Goal: Task Accomplishment & Management: Use online tool/utility

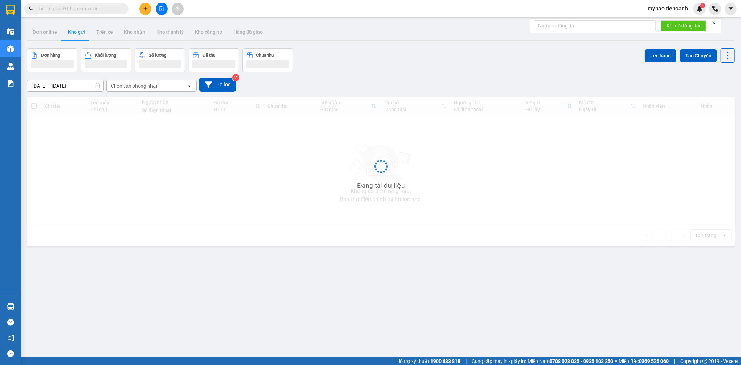
click at [102, 11] on input "text" at bounding box center [79, 9] width 82 height 8
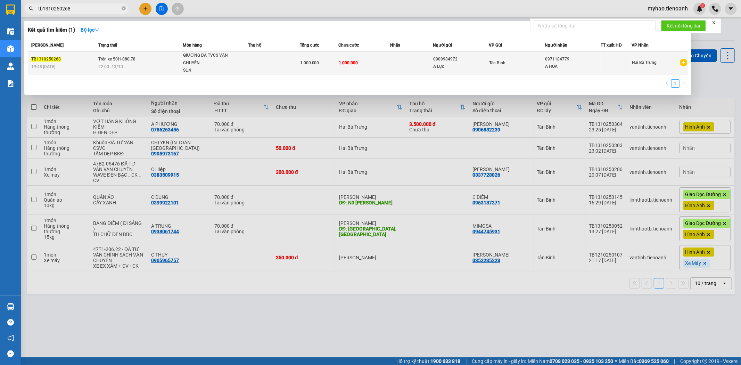
type input "tb1310250268"
click at [180, 63] on div "22:00 - 13/10" at bounding box center [140, 67] width 84 height 8
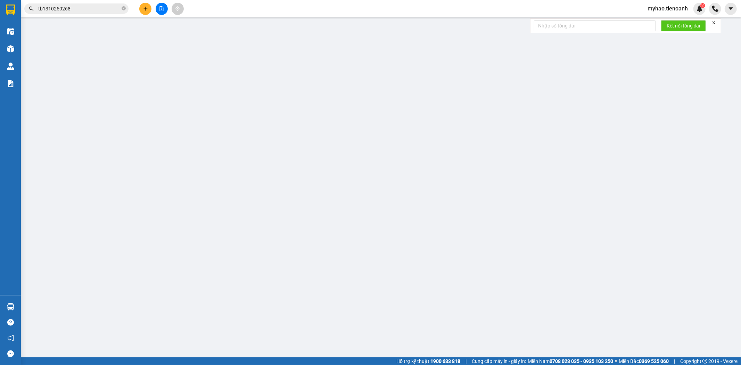
type input "0971184779"
type input "A HÒA"
type input "0909984972"
type input "A Lực"
type input "079091000357"
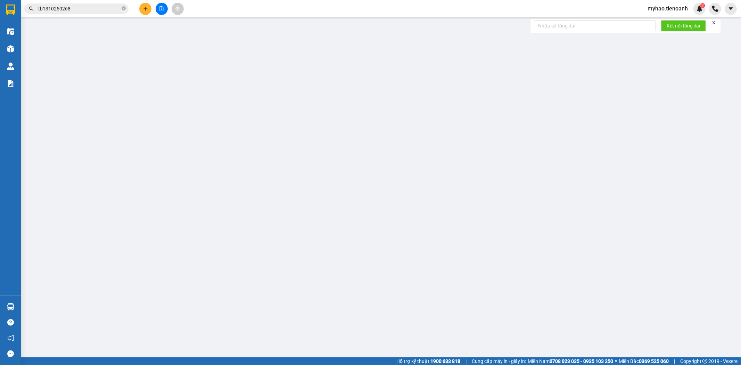
type input "0"
type input "1.000.000"
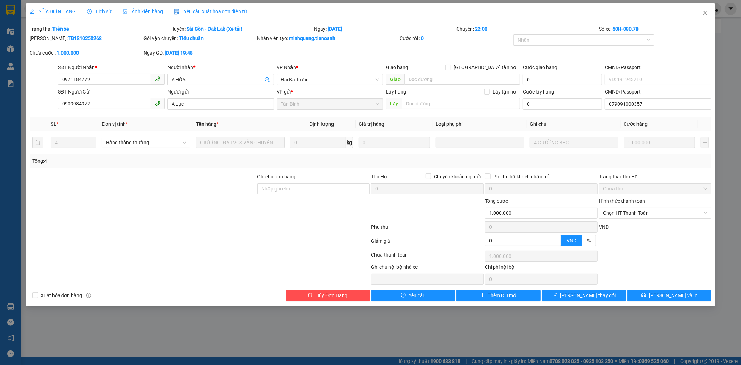
click at [98, 15] on div "Lịch sử" at bounding box center [99, 12] width 25 height 8
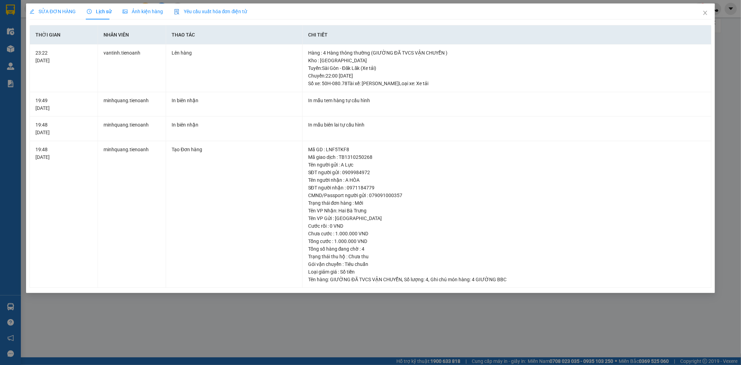
click at [61, 12] on span "SỬA ĐƠN HÀNG" at bounding box center [53, 12] width 46 height 6
